Goal: Find specific page/section: Find specific page/section

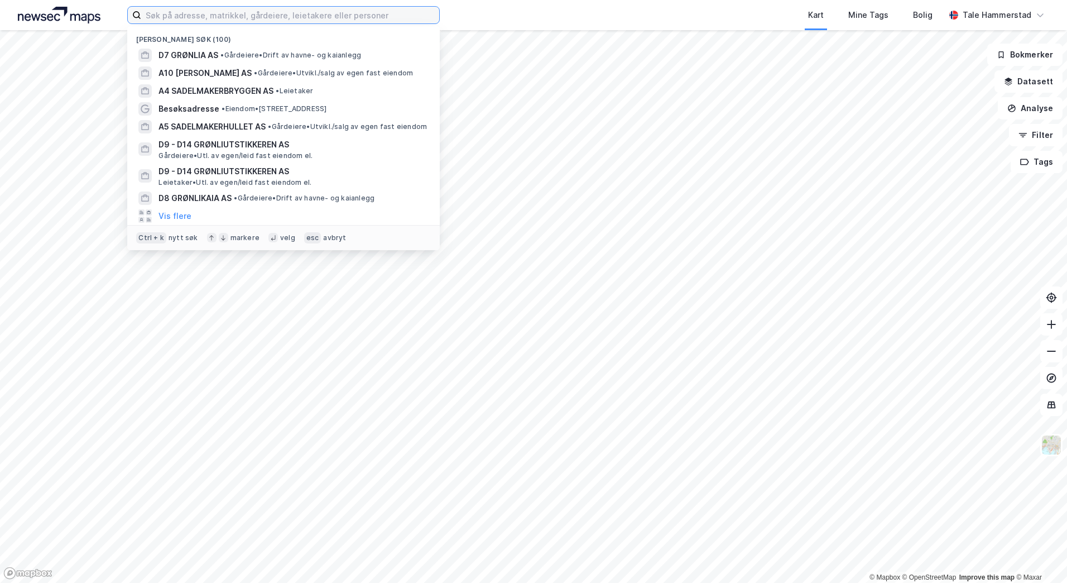
click at [248, 15] on input at bounding box center [290, 15] width 298 height 17
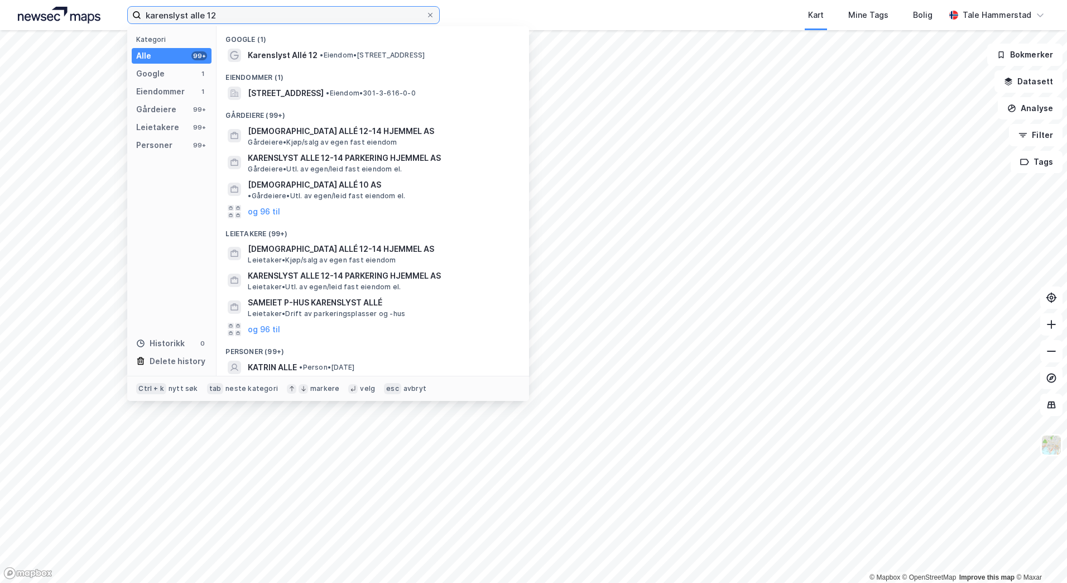
type input "karenslyst alle 12"
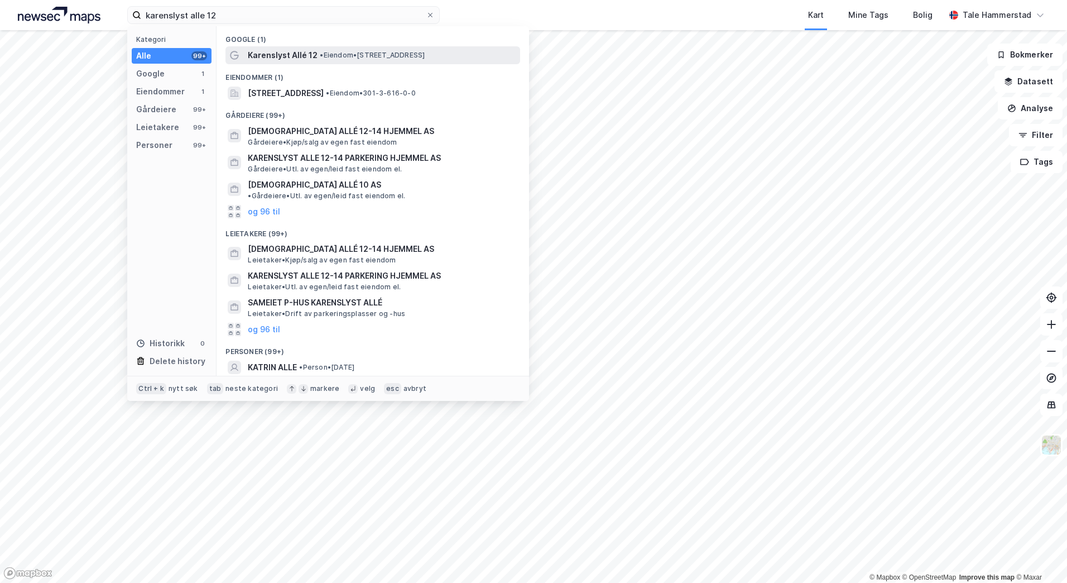
click at [382, 57] on span "• Eiendom • [STREET_ADDRESS]" at bounding box center [372, 55] width 105 height 9
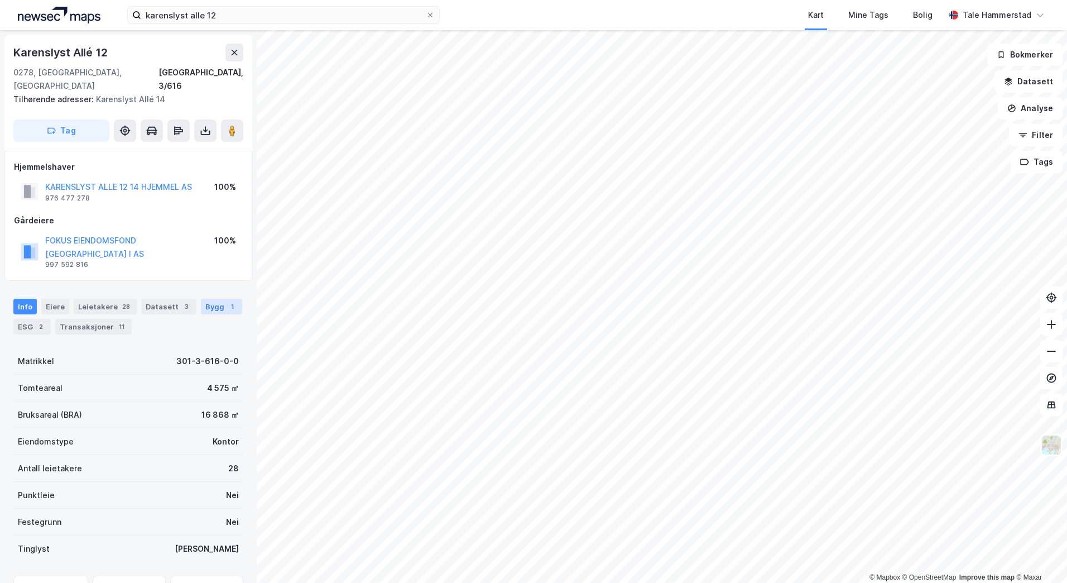
click at [205, 299] on div "Bygg 1" at bounding box center [221, 307] width 41 height 16
